Goal: Task Accomplishment & Management: Use online tool/utility

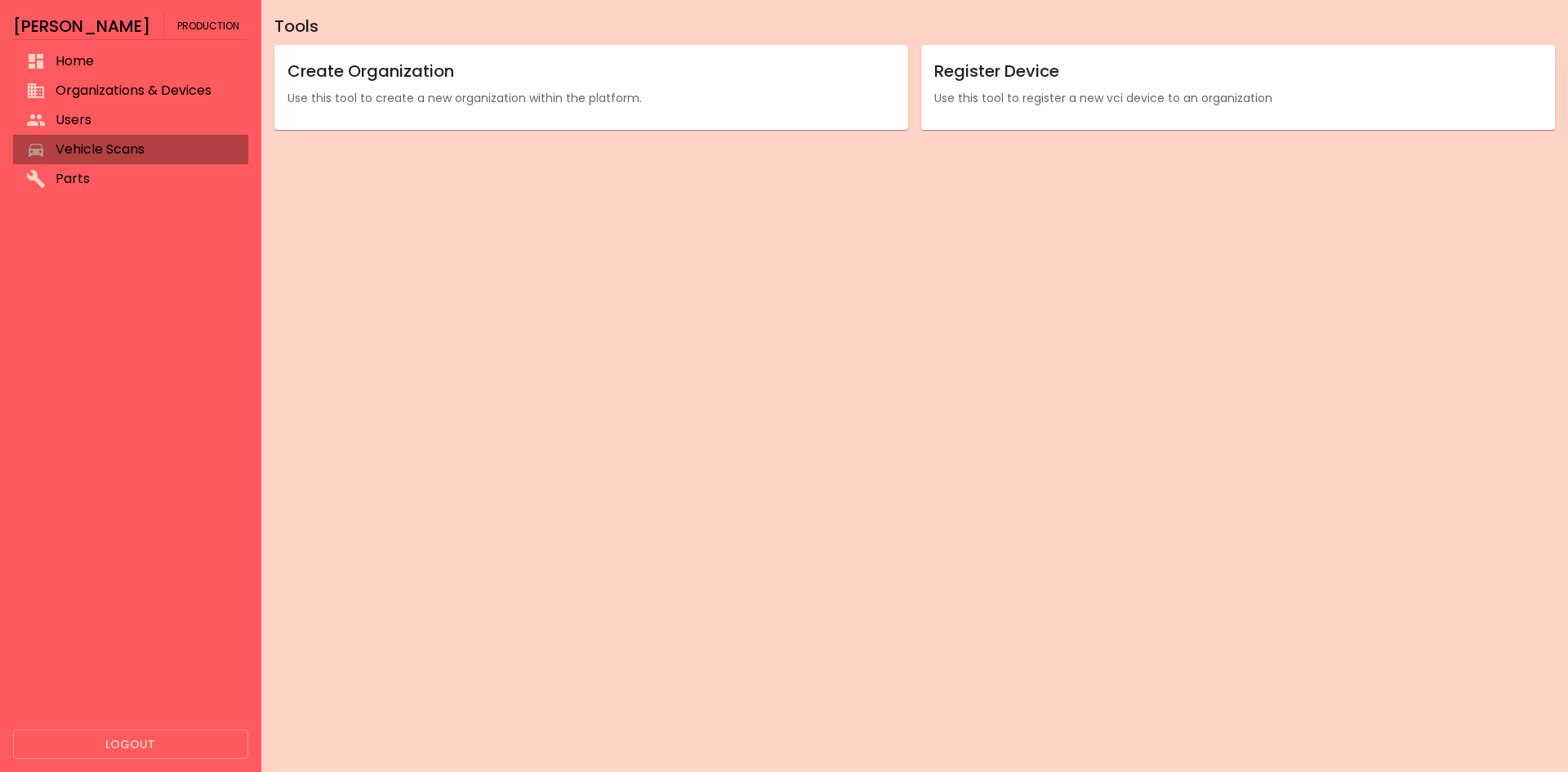
click at [122, 147] on span "Vehicle Scans" at bounding box center [145, 149] width 179 height 20
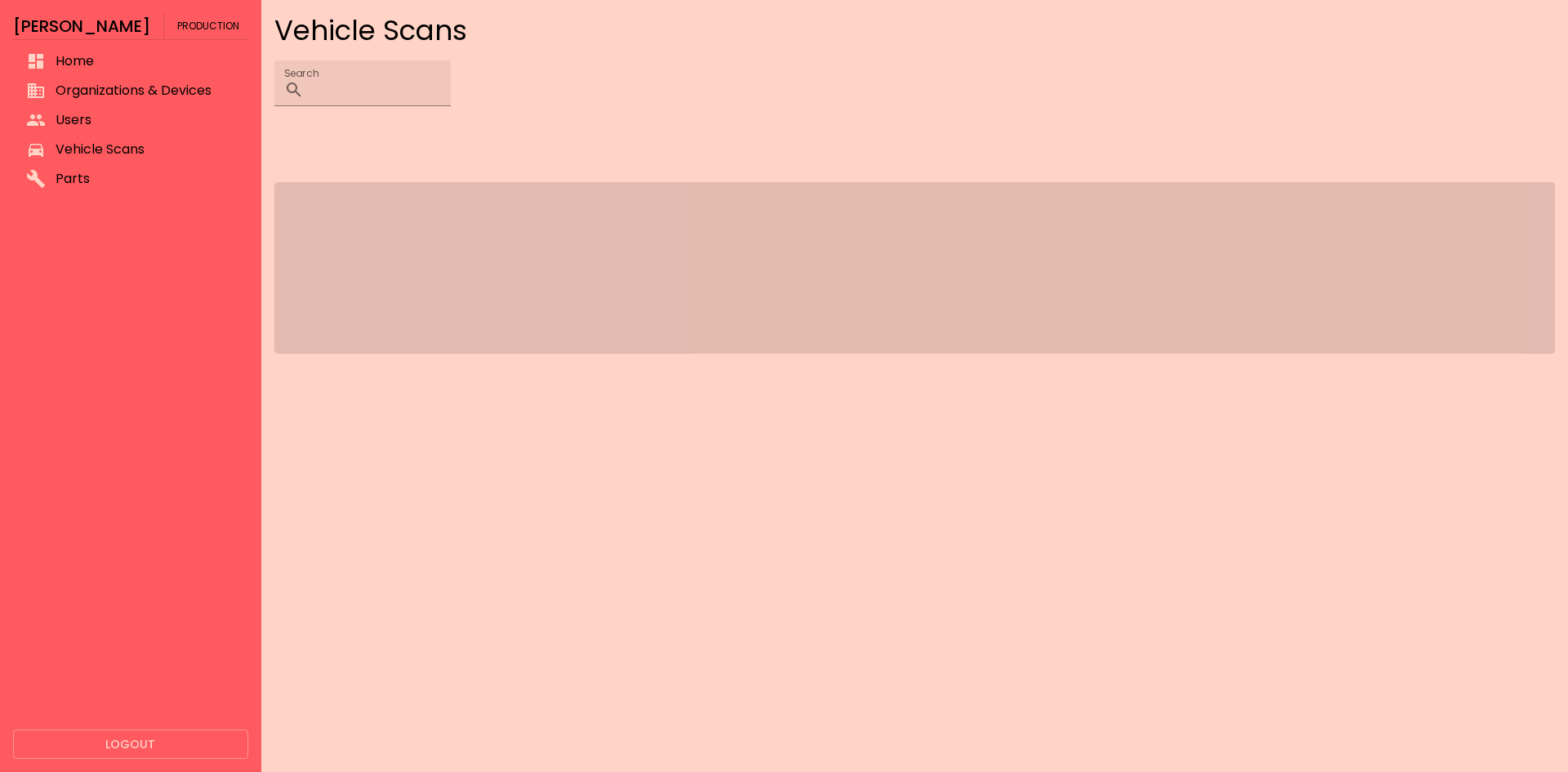
click at [101, 91] on span "Organizations & Devices" at bounding box center [145, 91] width 179 height 20
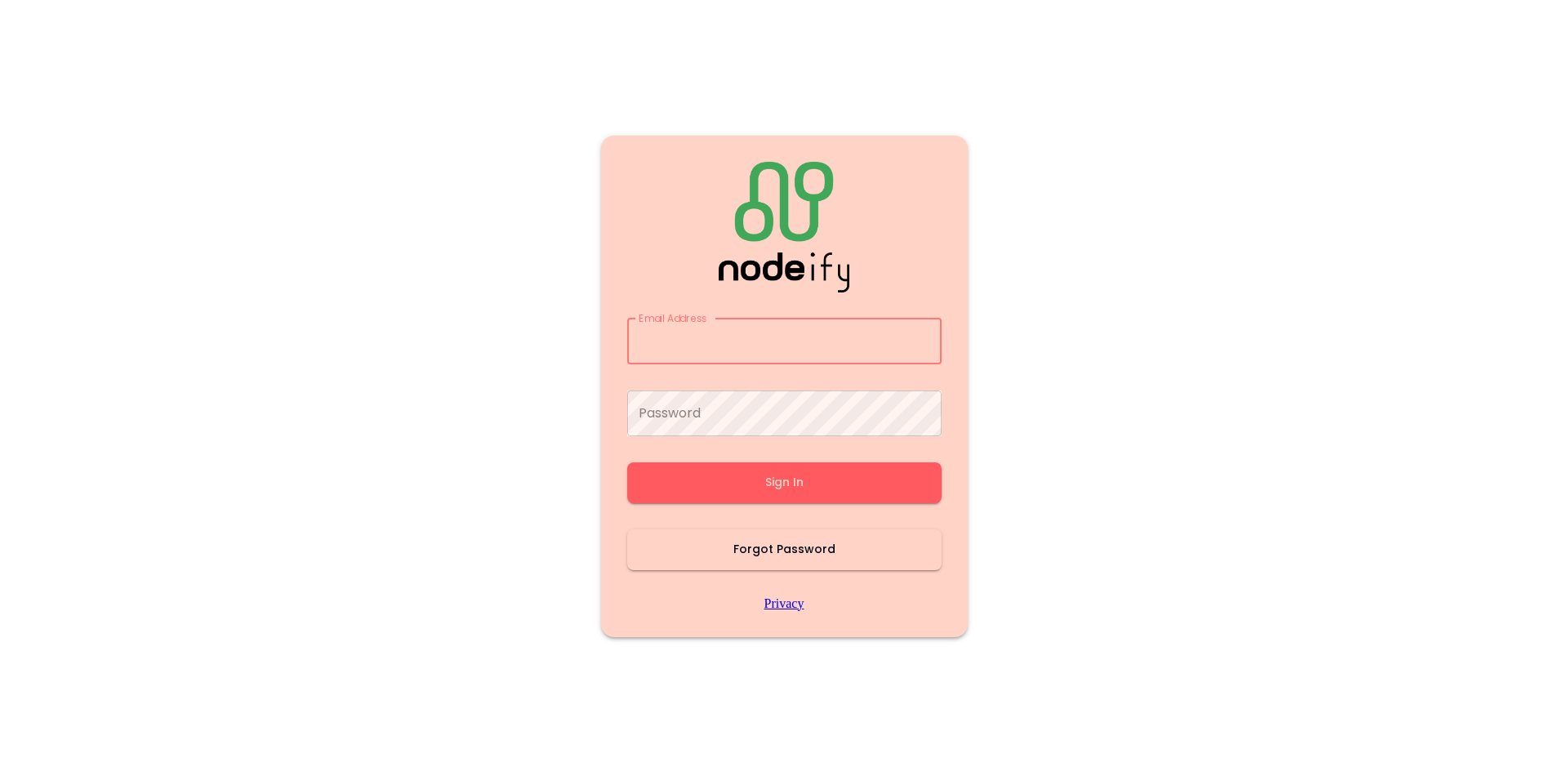
type input "**********"
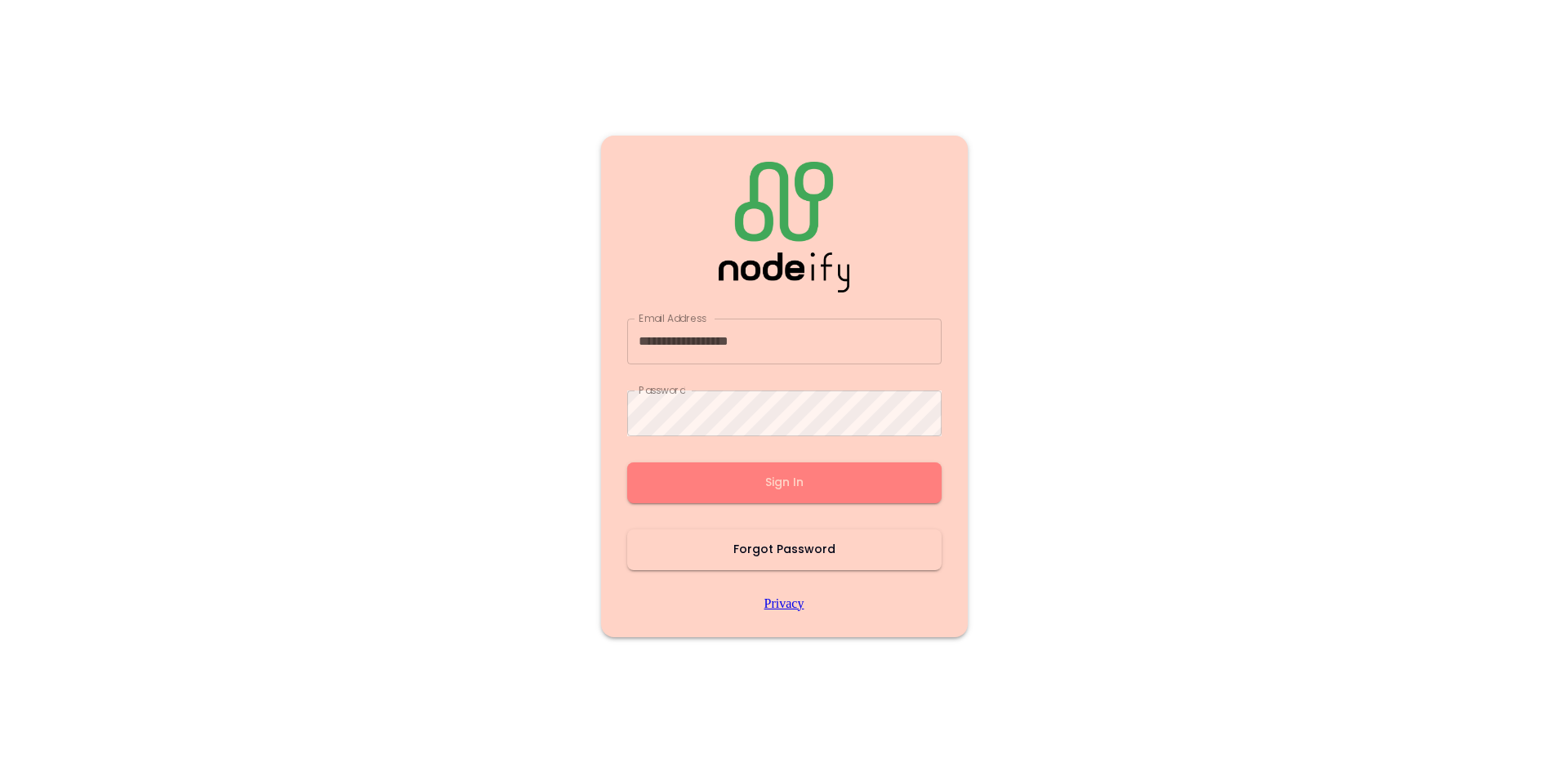
click at [757, 488] on button "Sign In" at bounding box center [784, 483] width 315 height 41
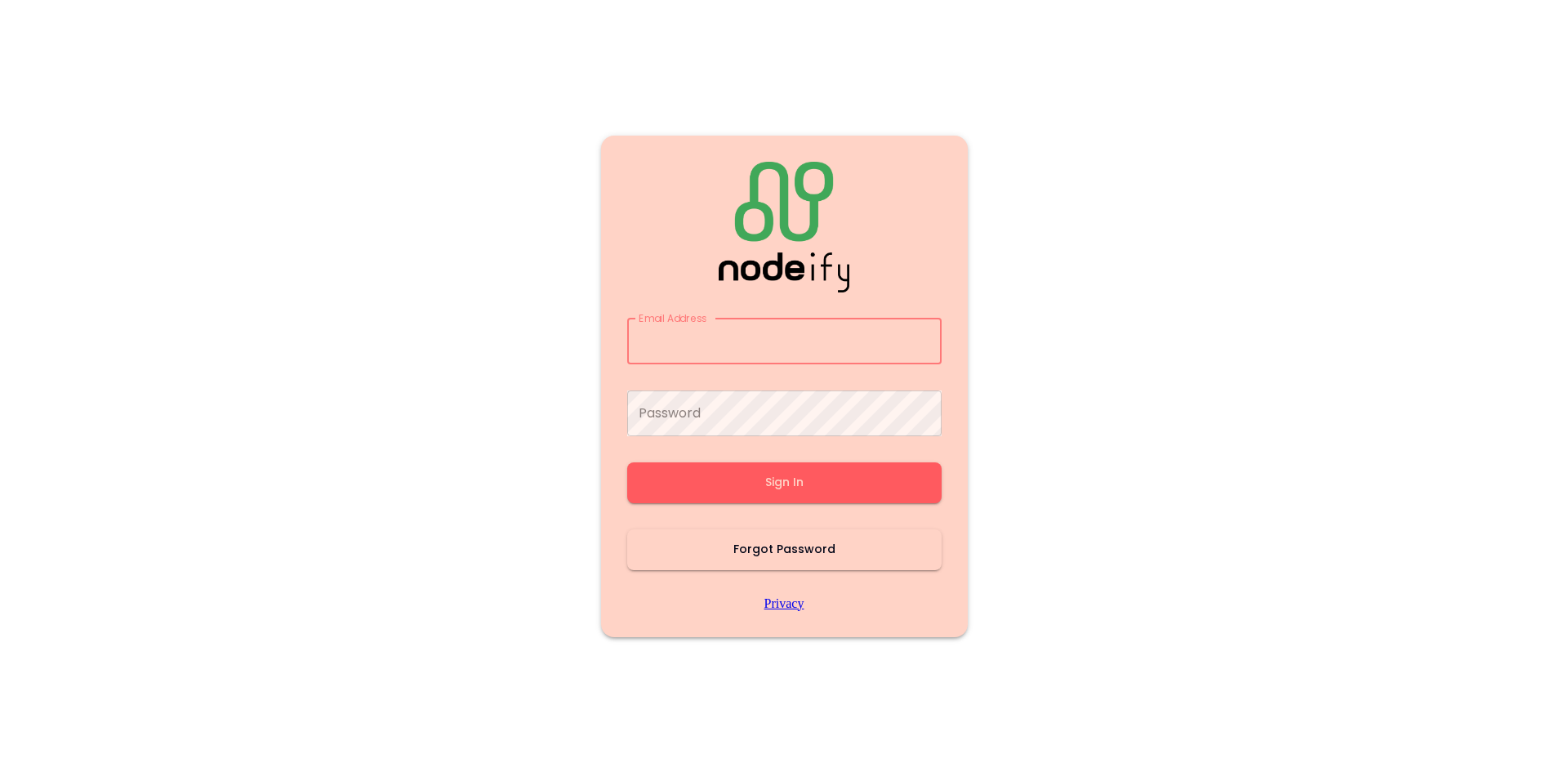
type input "**********"
click at [792, 468] on button "Sign In" at bounding box center [784, 483] width 315 height 41
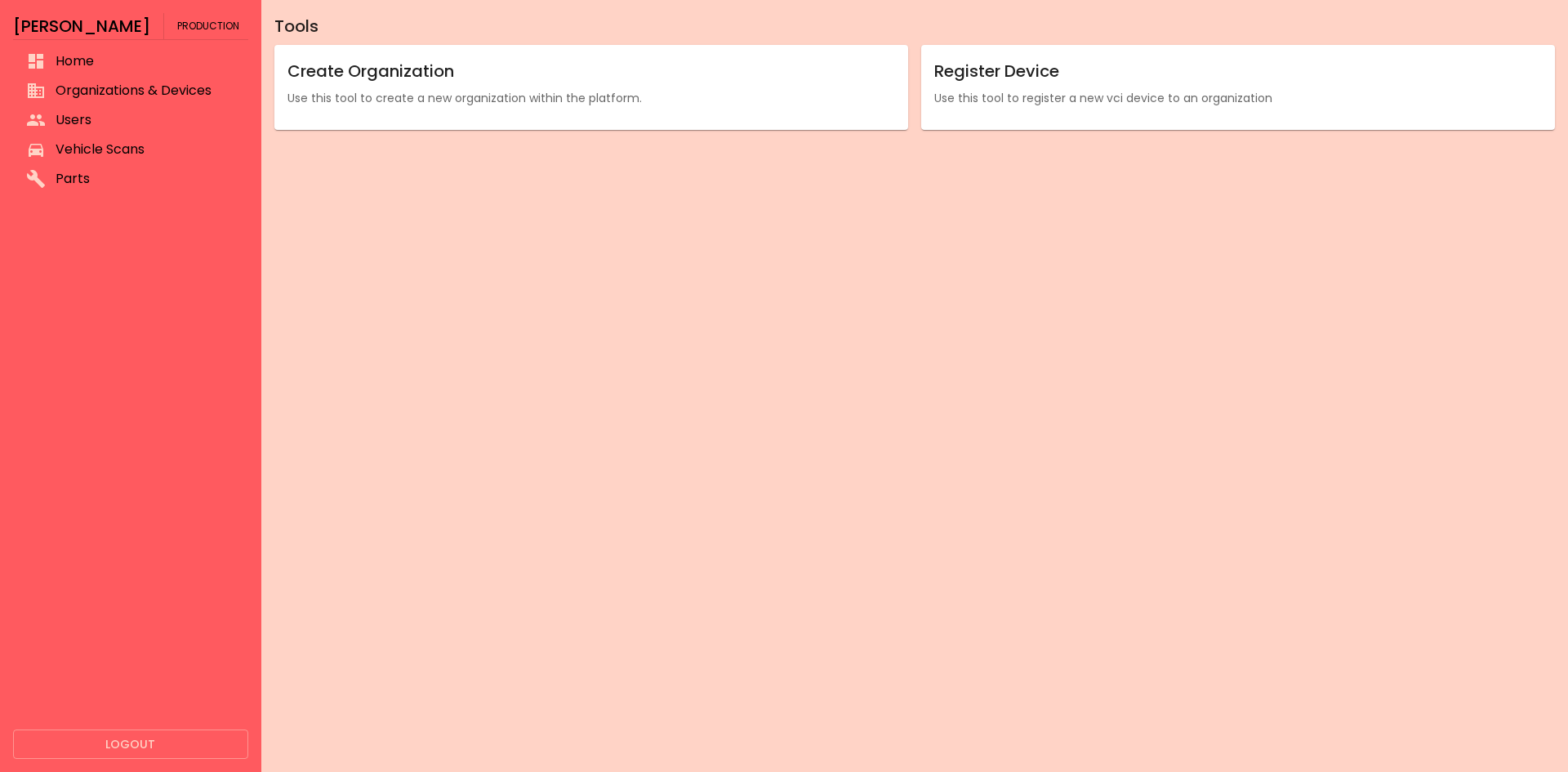
click at [131, 130] on li "Users" at bounding box center [131, 119] width 235 height 29
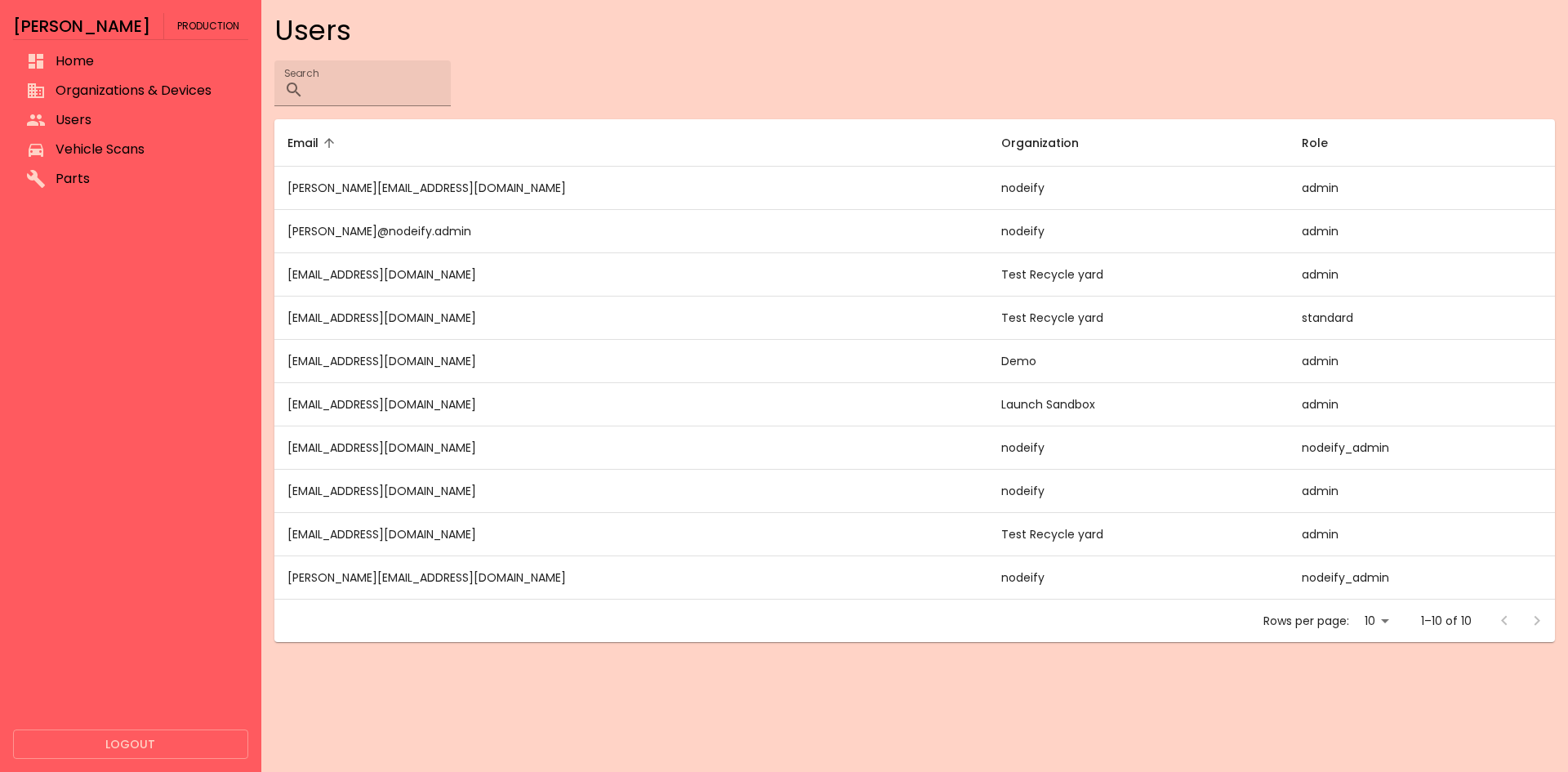
click at [127, 149] on span "Vehicle Scans" at bounding box center [145, 149] width 179 height 20
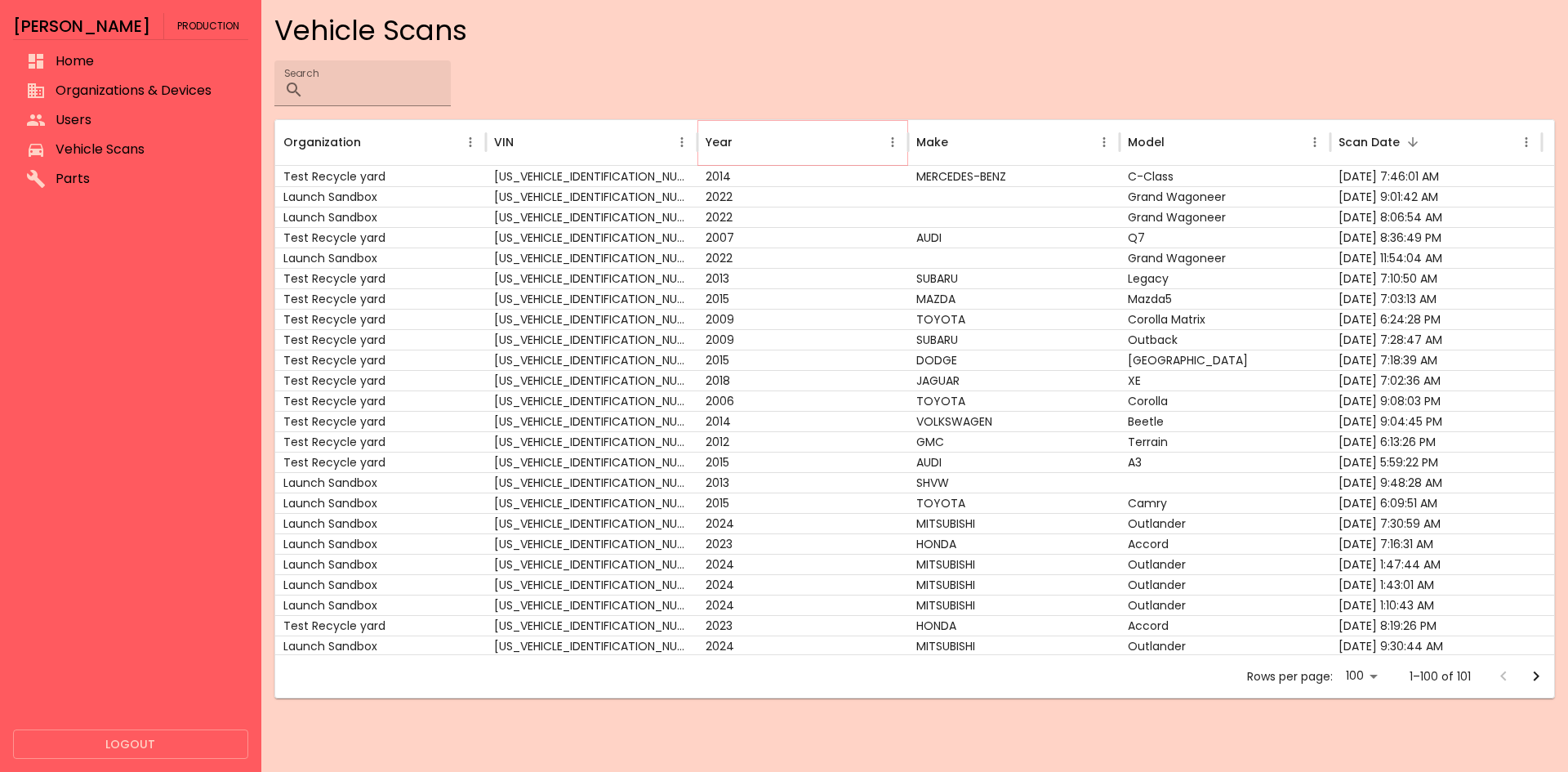
click at [747, 136] on icon "Sort" at bounding box center [746, 142] width 15 height 15
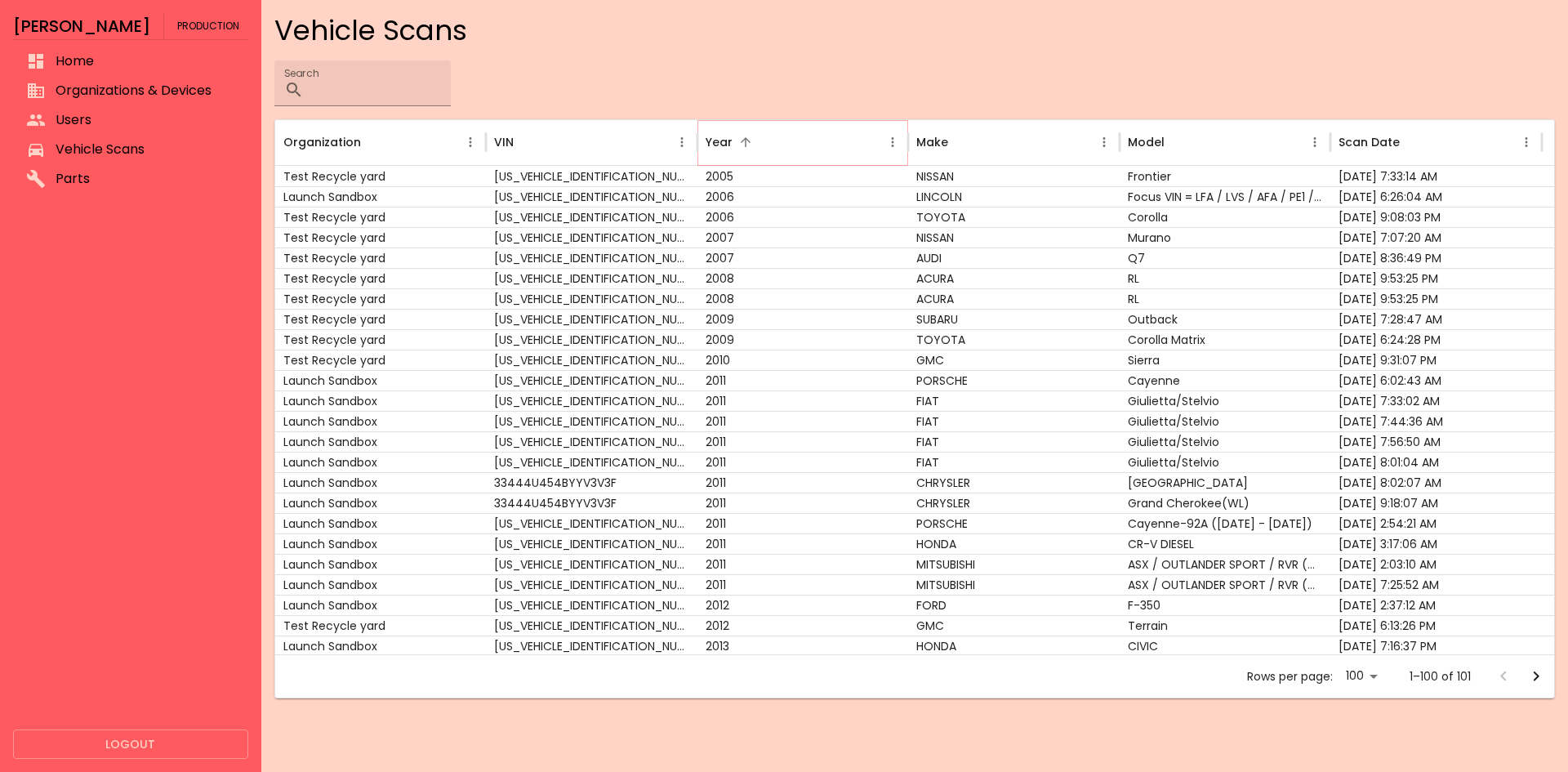
click at [744, 140] on icon "Sort" at bounding box center [746, 142] width 15 height 15
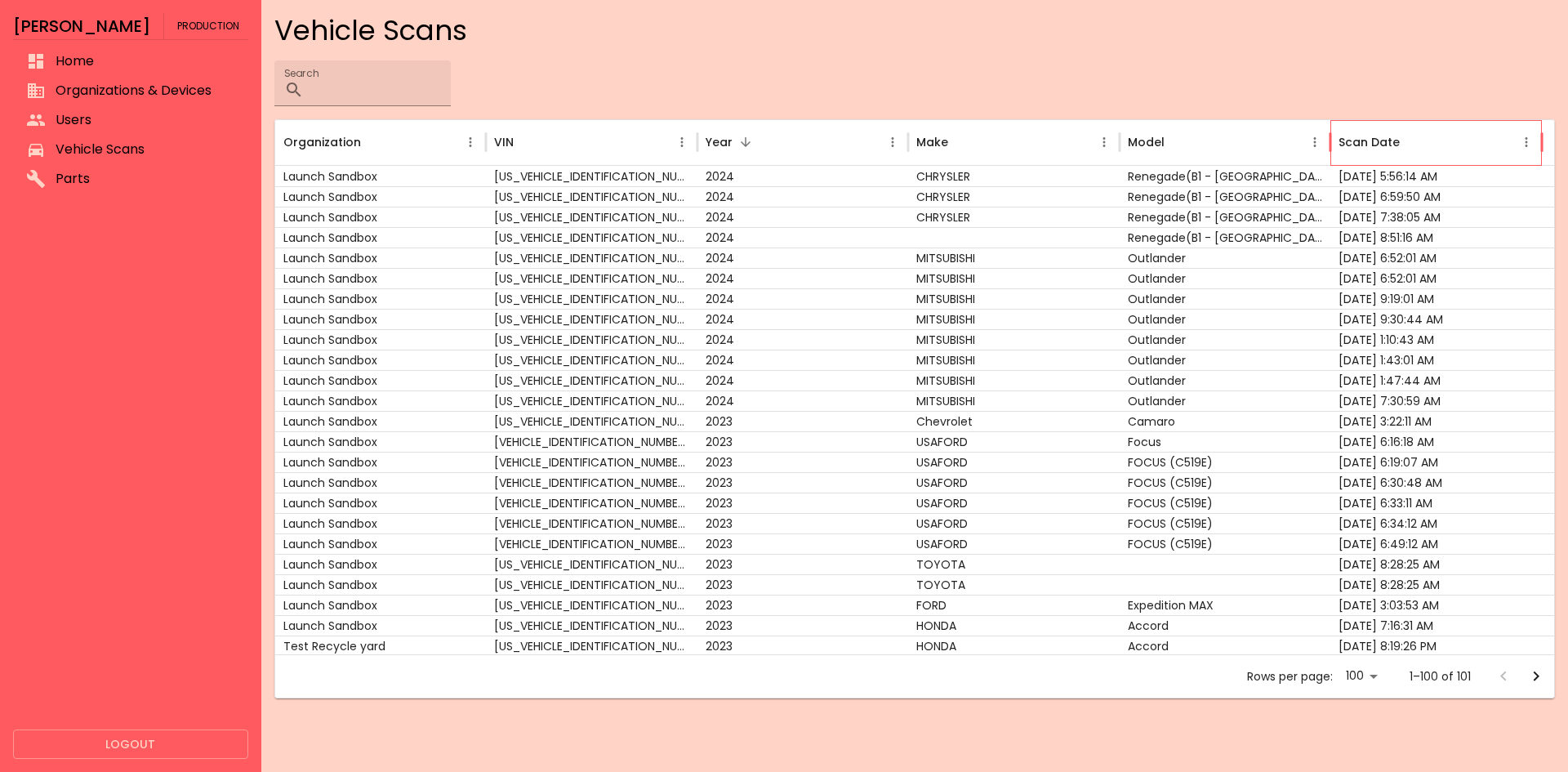
click at [1392, 128] on div "Scan Date" at bounding box center [1426, 143] width 176 height 45
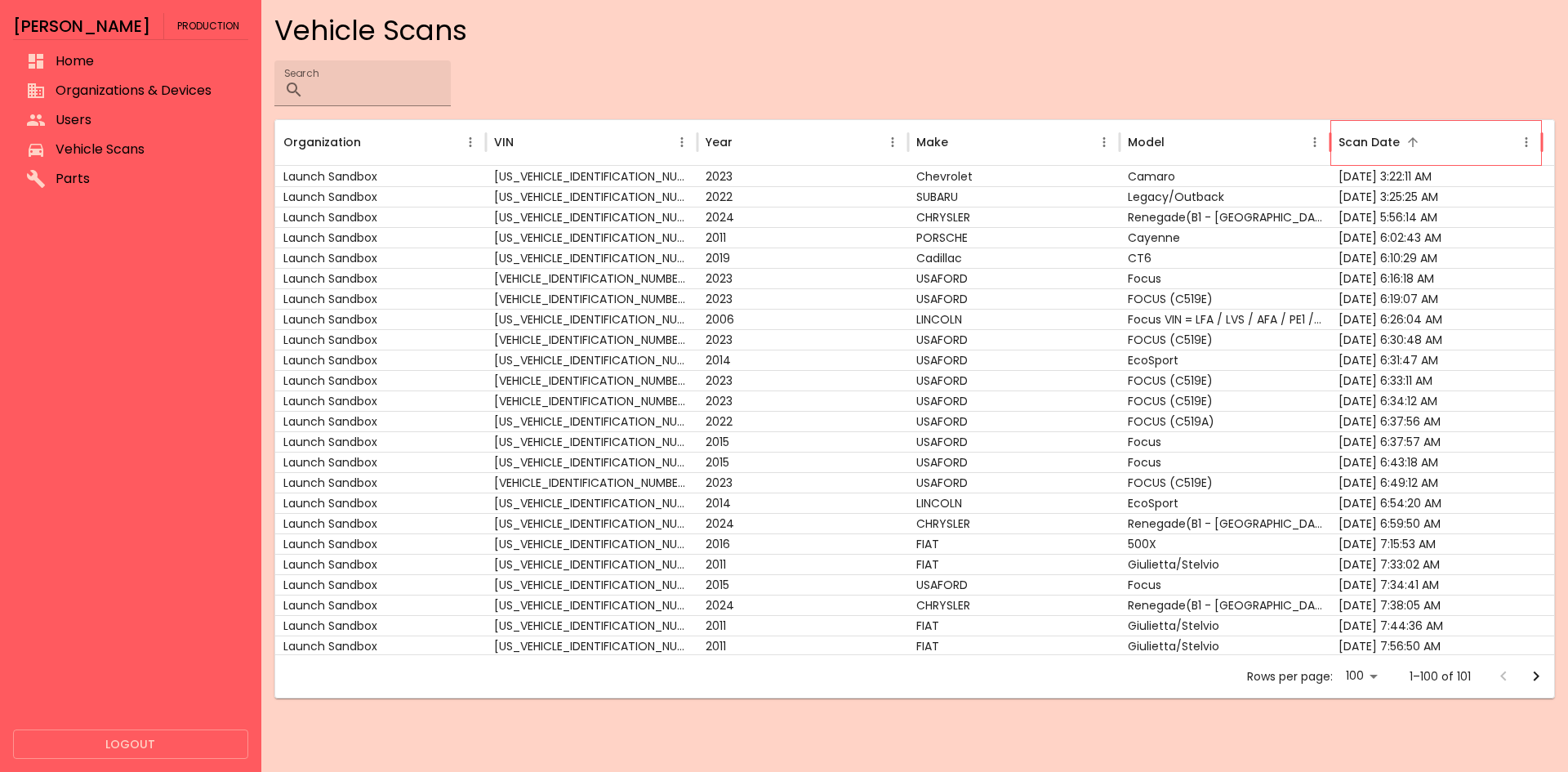
click at [1385, 141] on div "Scan Date" at bounding box center [1369, 142] width 62 height 17
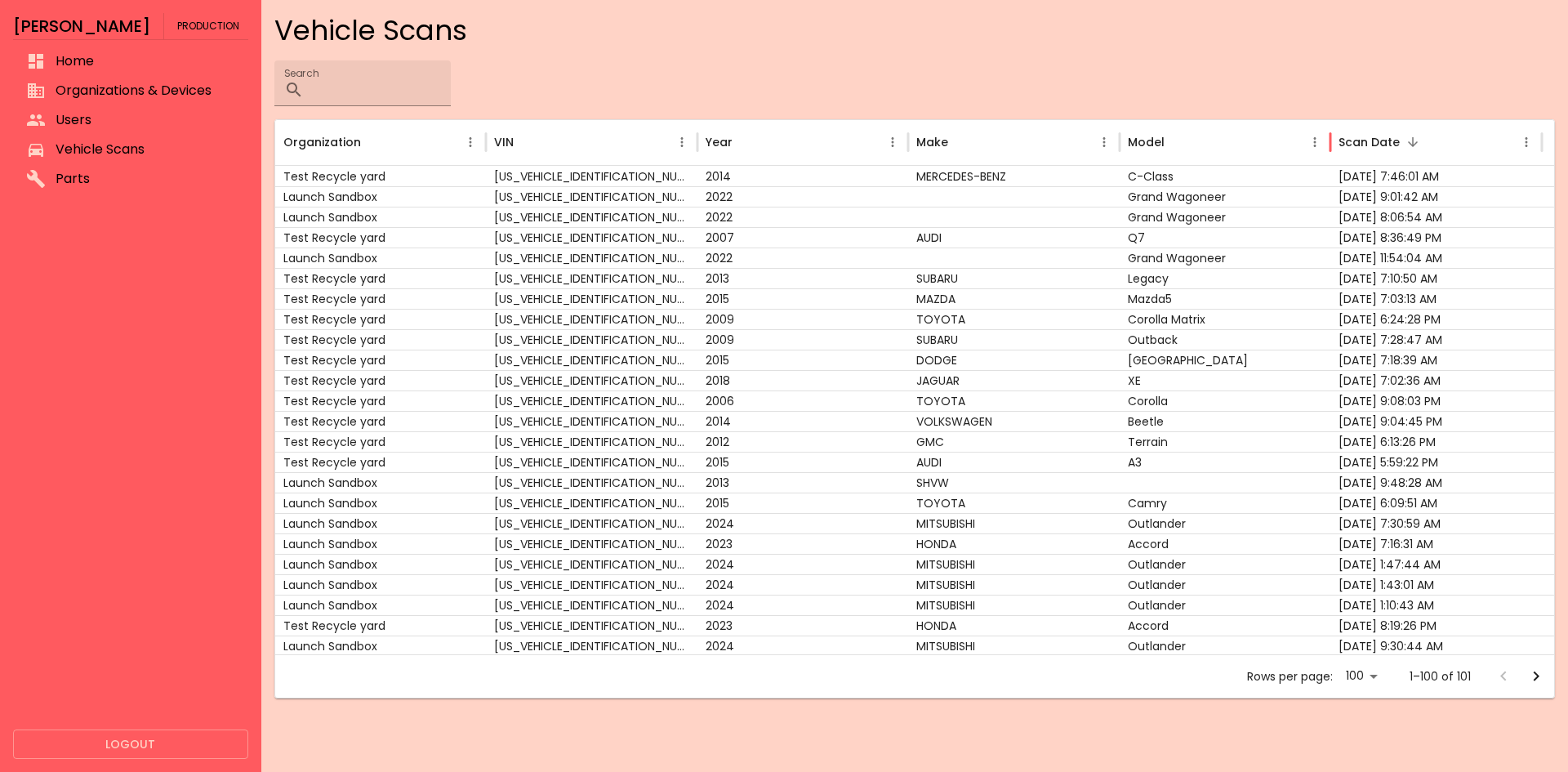
click at [122, 411] on div at bounding box center [131, 464] width 235 height 529
click at [764, 169] on div "2014" at bounding box center [803, 176] width 212 height 21
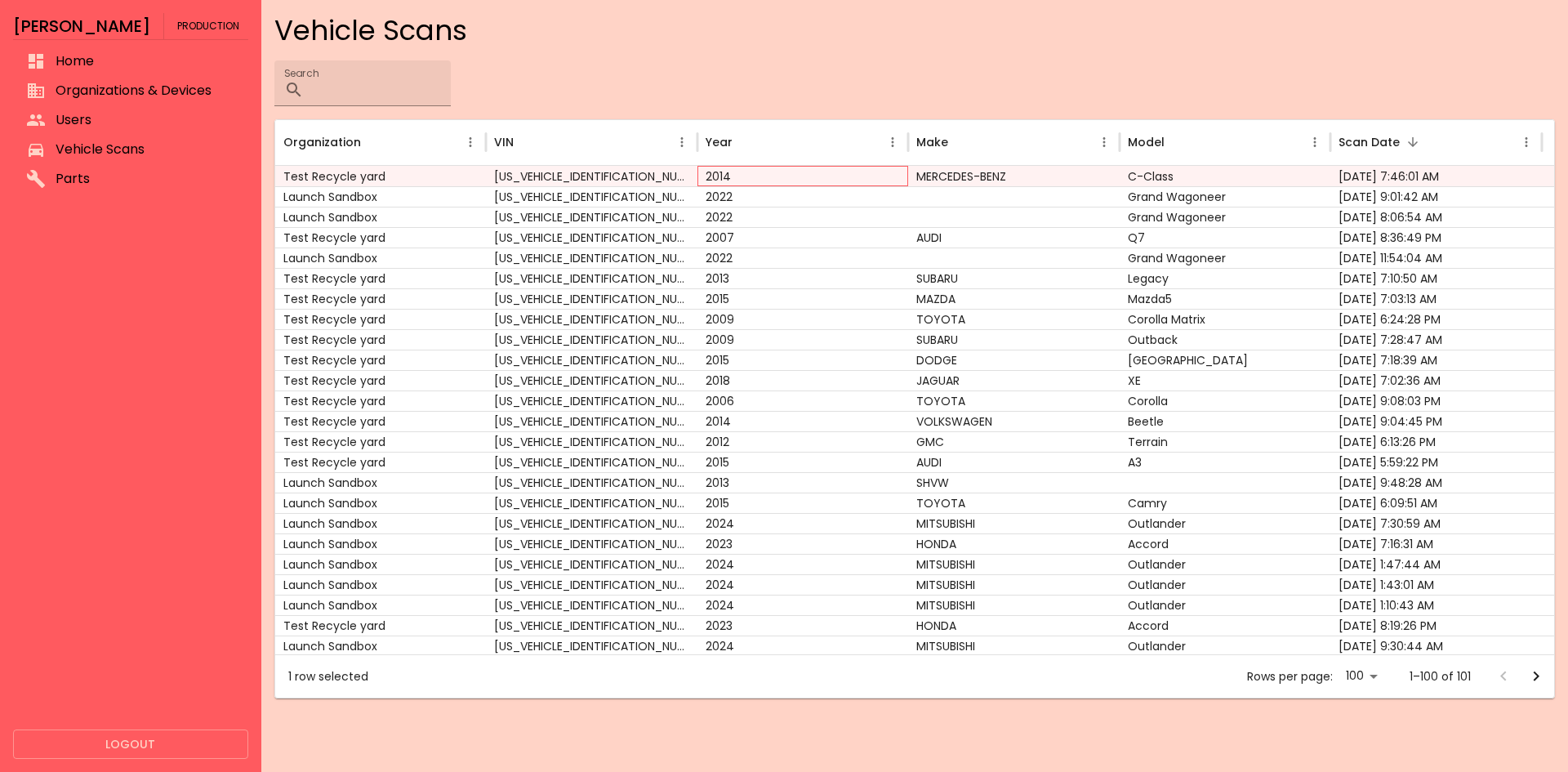
click at [764, 169] on div "2014" at bounding box center [803, 176] width 212 height 21
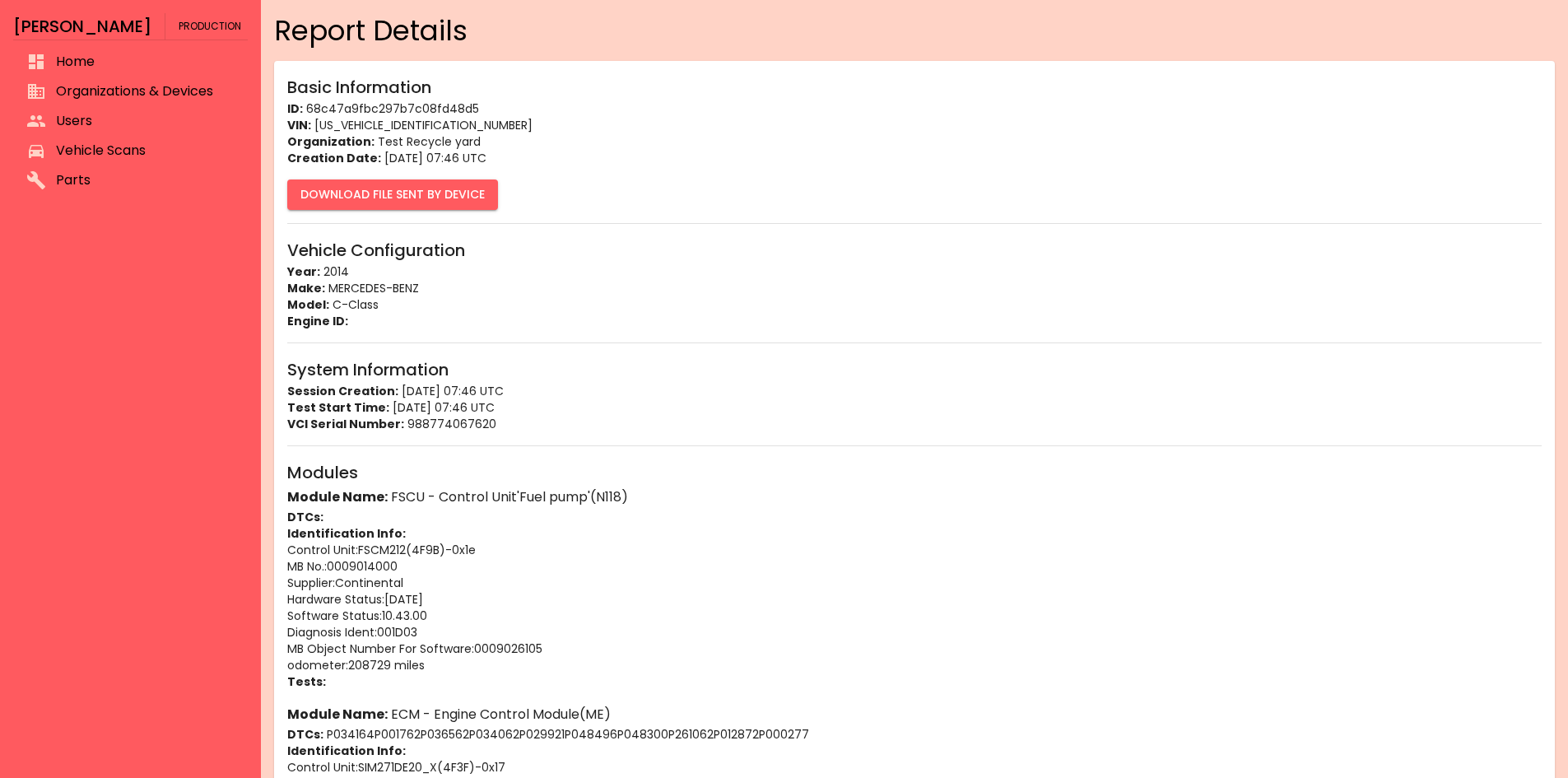
click at [420, 196] on button "Download File Sent By Device" at bounding box center [392, 195] width 211 height 30
